Goal: Task Accomplishment & Management: Use online tool/utility

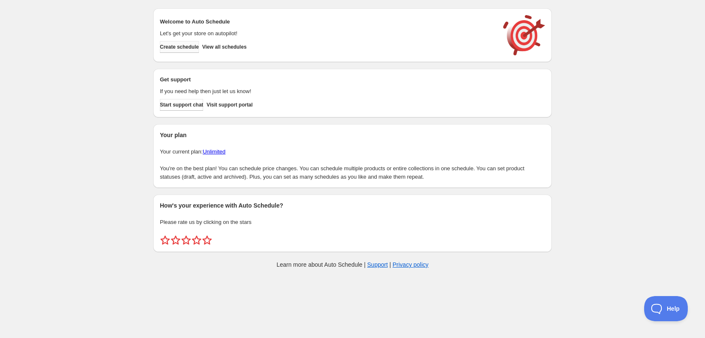
click at [190, 47] on span "Create schedule" at bounding box center [179, 47] width 39 height 7
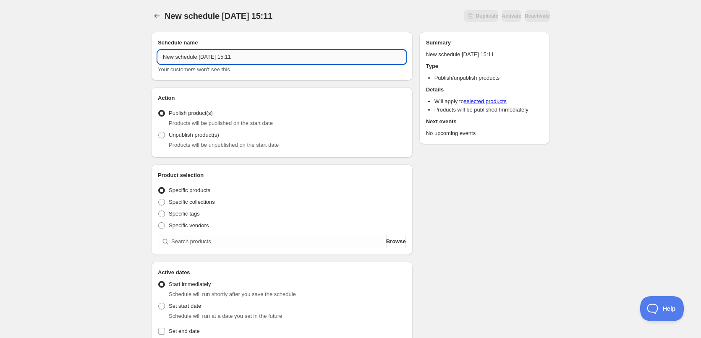
click at [246, 57] on input "New schedule [DATE] 15:11" at bounding box center [282, 56] width 248 height 13
type input "[DATE]"
click at [174, 212] on span "Specific tags" at bounding box center [184, 214] width 31 height 6
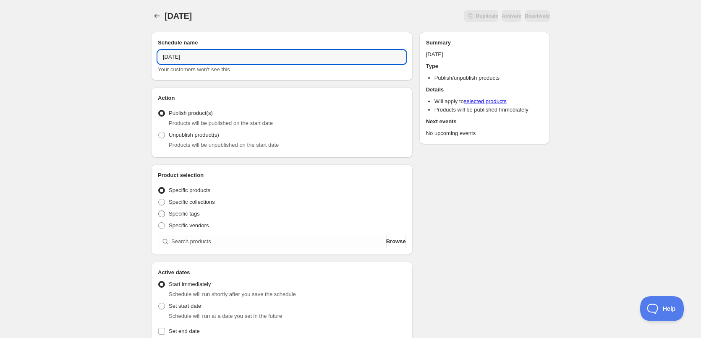
click at [159, 211] on input "Specific tags" at bounding box center [158, 211] width 0 height 0
radio input "true"
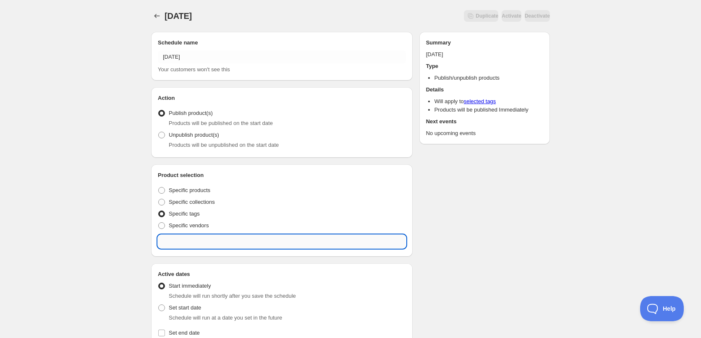
click at [212, 243] on input "text" at bounding box center [282, 241] width 248 height 13
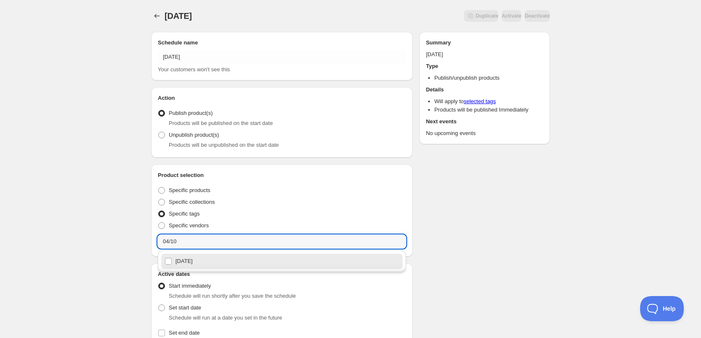
click at [204, 267] on div "[DATE]" at bounding box center [282, 262] width 235 height 12
type input "[DATE]"
checkbox input "true"
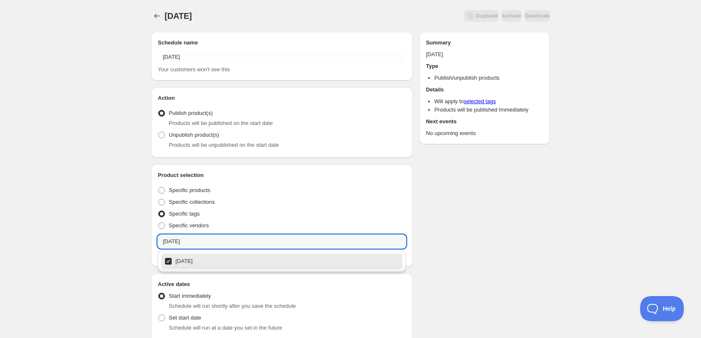
type input "[DATE]"
click at [125, 208] on div "[DATE]. This page is ready [DATE] Duplicate Activate Deactivate More actions Du…" at bounding box center [350, 325] width 701 height 651
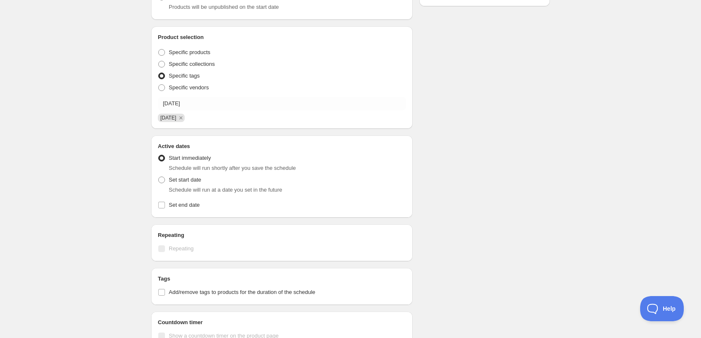
scroll to position [252, 0]
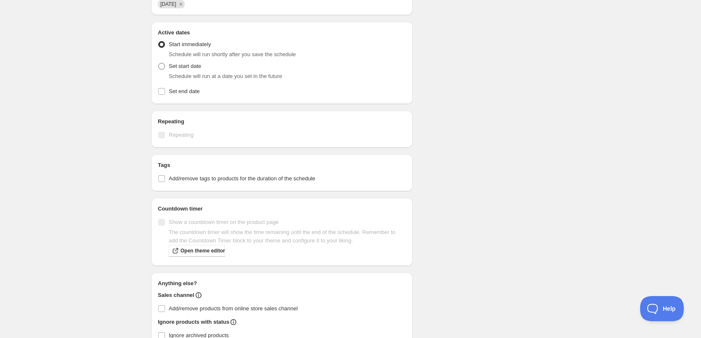
click at [163, 66] on span at bounding box center [161, 66] width 7 height 7
click at [159, 63] on input "Set start date" at bounding box center [158, 63] width 0 height 0
radio input "true"
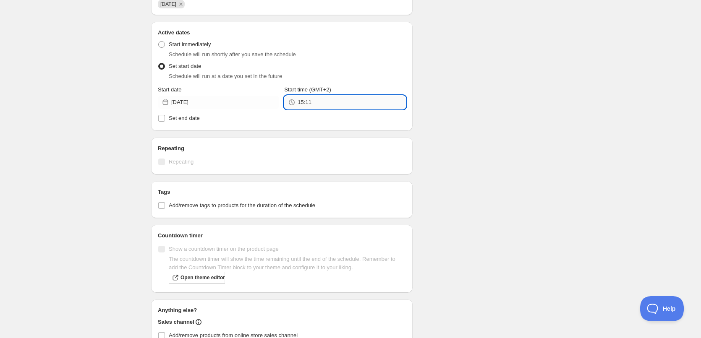
click at [348, 97] on input "15:11" at bounding box center [352, 102] width 108 height 13
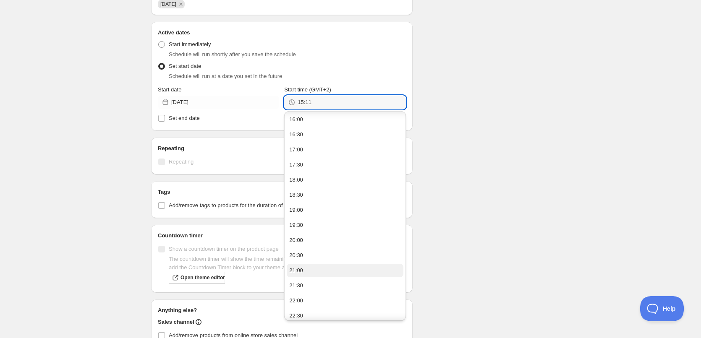
scroll to position [65, 0]
click at [308, 267] on button "22:00" at bounding box center [345, 266] width 116 height 13
type input "22:00"
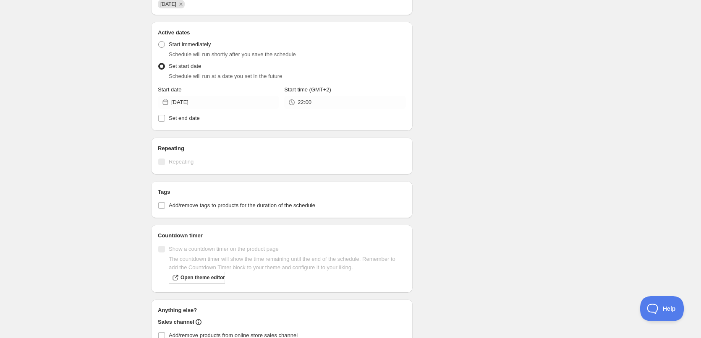
click at [71, 106] on div "[DATE]. This page is ready [DATE] Duplicate Activate Deactivate More actions Du…" at bounding box center [350, 87] width 701 height 678
click at [173, 119] on span "Set end date" at bounding box center [184, 118] width 31 height 6
click at [165, 119] on input "Set end date" at bounding box center [161, 118] width 7 height 7
checkbox input "true"
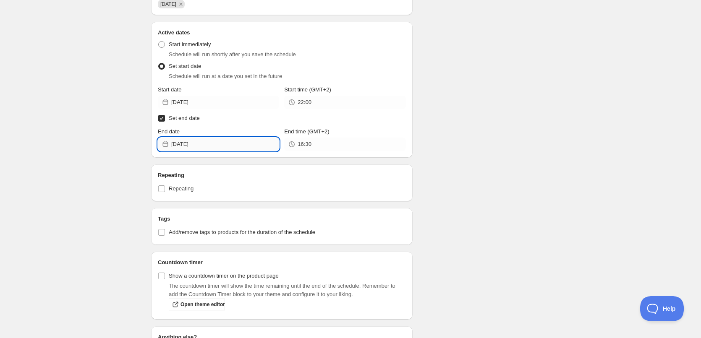
click at [204, 140] on input "[DATE]" at bounding box center [225, 144] width 108 height 13
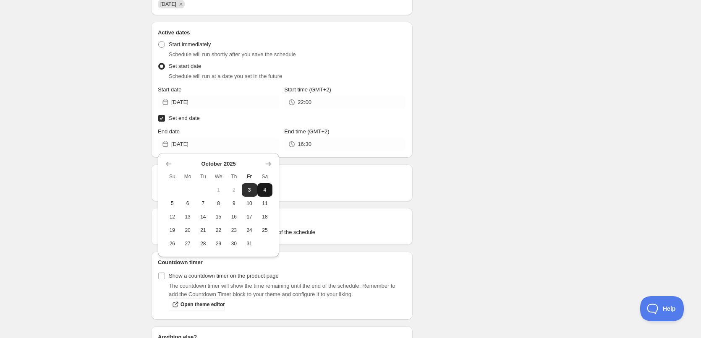
click at [261, 191] on span "4" at bounding box center [265, 190] width 9 height 7
type input "[DATE]"
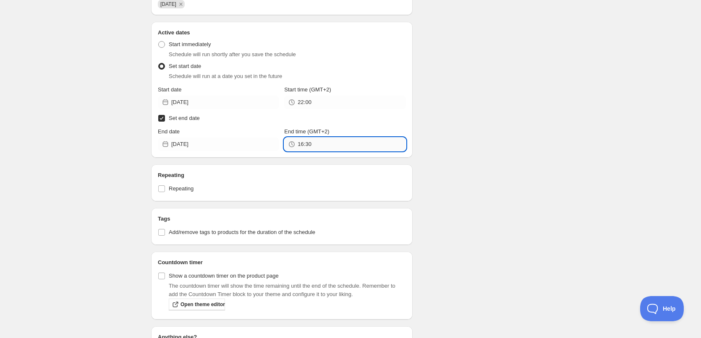
click at [331, 143] on input "16:30" at bounding box center [352, 144] width 108 height 13
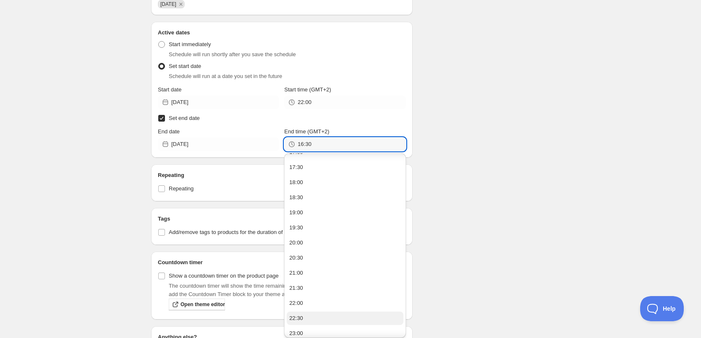
scroll to position [544, 0]
click at [310, 283] on button "22:00" at bounding box center [345, 283] width 116 height 13
click at [321, 144] on input "22:00" at bounding box center [352, 144] width 108 height 13
type input "22:10"
click at [444, 130] on div "Schedule name [DATE] Your customers won't see this Action Action Publish produc…" at bounding box center [346, 124] width 405 height 703
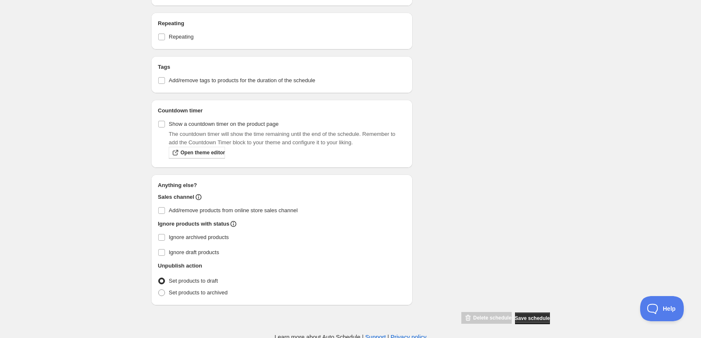
scroll to position [406, 0]
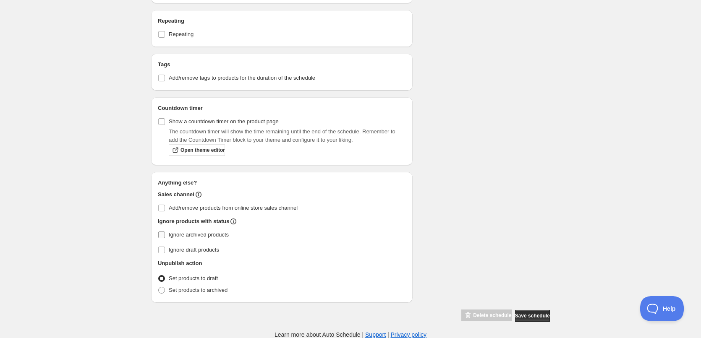
click at [180, 238] on span "Ignore archived products" at bounding box center [199, 235] width 60 height 6
click at [165, 238] on input "Ignore archived products" at bounding box center [161, 235] width 7 height 7
checkbox input "true"
click at [193, 288] on span "Set products to archived" at bounding box center [198, 290] width 59 height 6
click at [159, 288] on input "Set products to archived" at bounding box center [158, 287] width 0 height 0
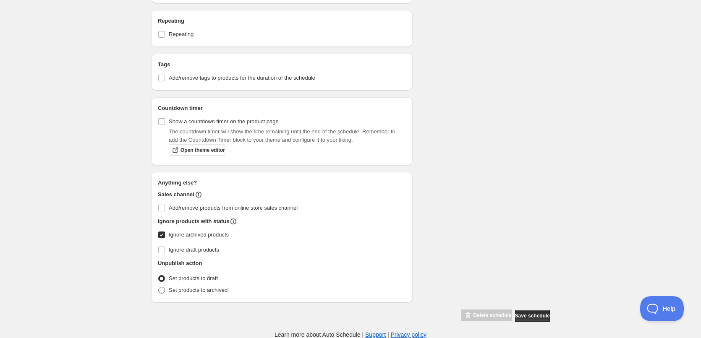
radio input "true"
click at [532, 312] on button "Save schedule" at bounding box center [532, 316] width 35 height 12
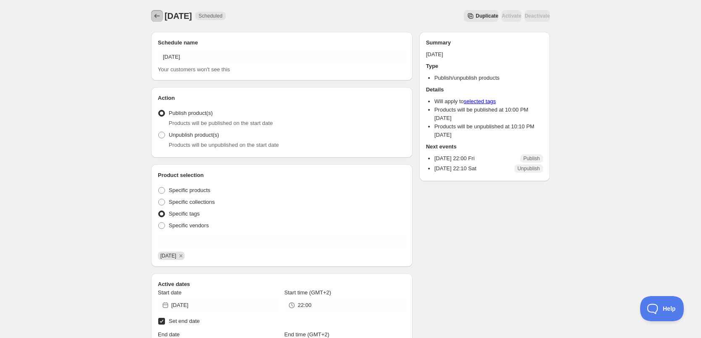
click at [154, 16] on icon "Schedules" at bounding box center [157, 16] width 8 height 8
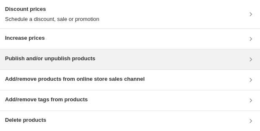
click at [72, 59] on h3 "Publish and/or unpublish products" at bounding box center [50, 59] width 90 height 8
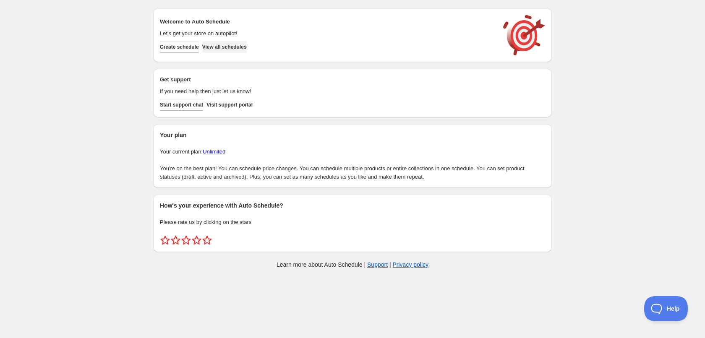
click at [247, 51] on button "View all schedules" at bounding box center [224, 47] width 44 height 12
